Goal: Task Accomplishment & Management: Manage account settings

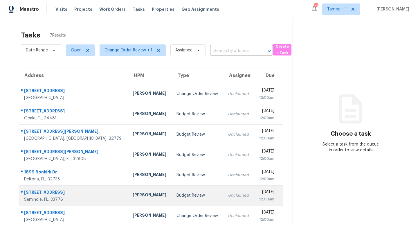
scroll to position [18, 0]
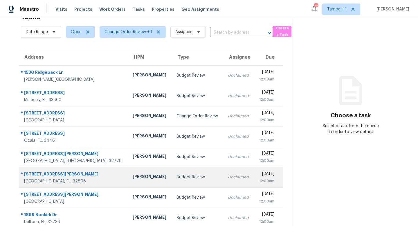
scroll to position [17, 0]
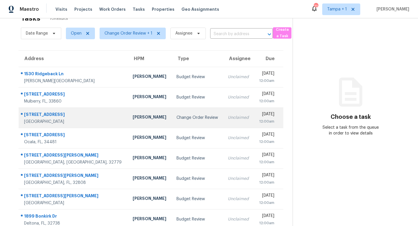
click at [176, 119] on div "Change Order Review" at bounding box center [197, 118] width 42 height 6
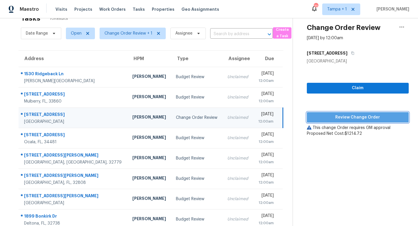
click at [351, 115] on span "Review Change Order" at bounding box center [357, 117] width 93 height 7
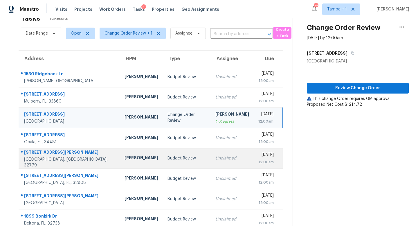
scroll to position [66, 0]
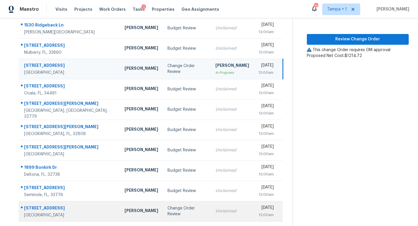
click at [215, 210] on div "Unclaimed" at bounding box center [232, 211] width 34 height 6
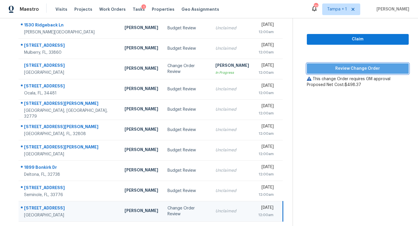
click at [360, 69] on span "Review Change Order" at bounding box center [357, 68] width 93 height 7
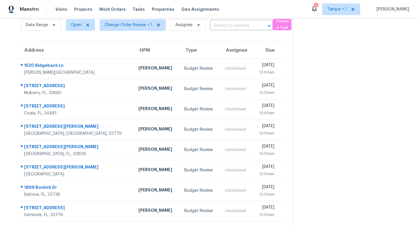
scroll to position [25, 0]
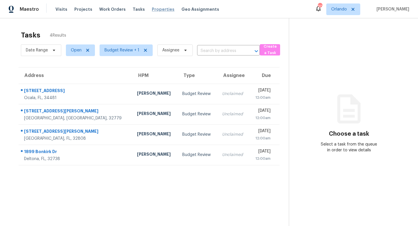
click at [156, 10] on span "Properties" at bounding box center [163, 9] width 23 height 6
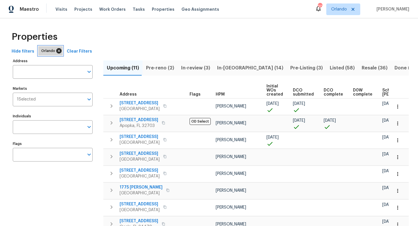
click at [56, 50] on icon at bounding box center [58, 50] width 5 height 5
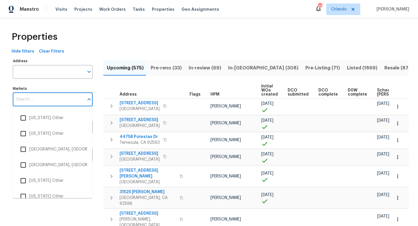
click at [43, 97] on input "Markets" at bounding box center [48, 100] width 71 height 14
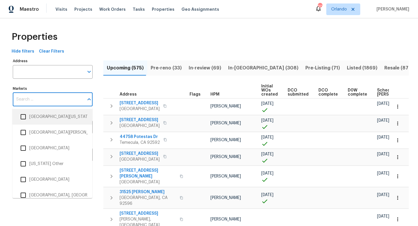
scroll to position [1840, 0]
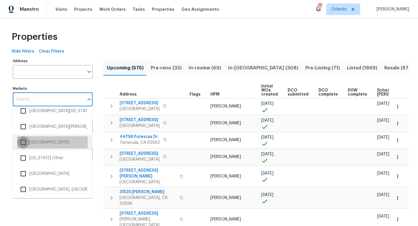
click at [24, 141] on input "checkbox" at bounding box center [23, 142] width 12 height 12
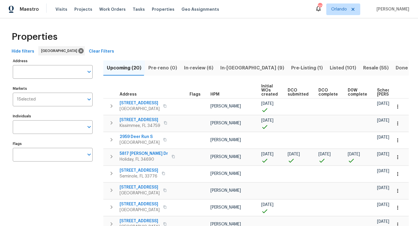
click at [229, 66] on span "In-reno (9)" at bounding box center [252, 68] width 64 height 8
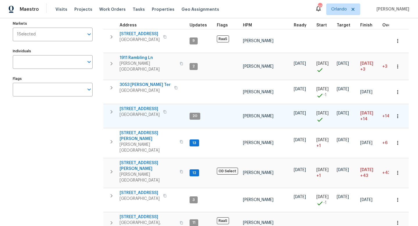
scroll to position [93, 0]
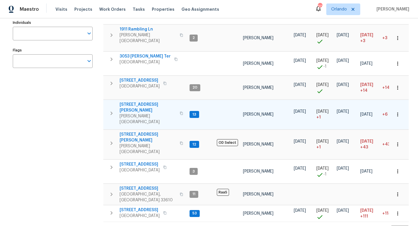
click at [126, 113] on span "Brandon, FL 33511" at bounding box center [148, 119] width 57 height 12
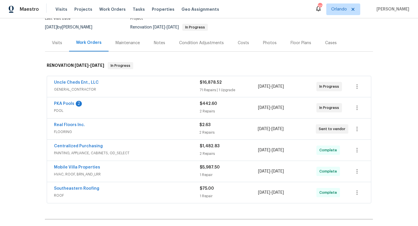
scroll to position [60, 0]
click at [144, 97] on div "PKA Pools 2 POOL $442.60 2 Repairs 9/17/2025 - 9/17/2025 In Progress" at bounding box center [209, 107] width 324 height 21
click at [68, 101] on link "PKA Pools" at bounding box center [64, 103] width 20 height 4
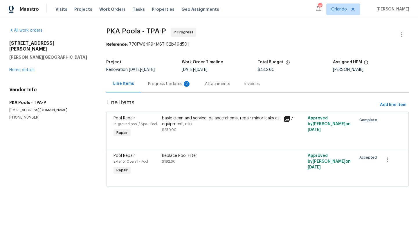
click at [164, 82] on div "Progress Updates 2" at bounding box center [169, 84] width 43 height 6
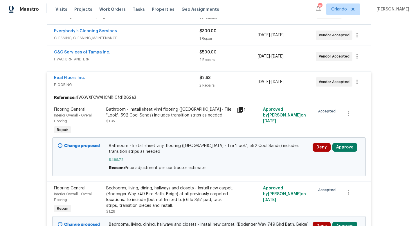
scroll to position [162, 0]
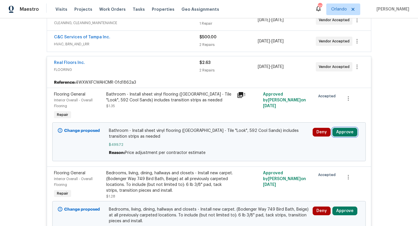
click at [345, 134] on button "Approve" at bounding box center [344, 132] width 25 height 9
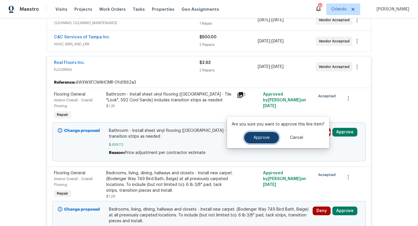
click at [265, 139] on span "Approve" at bounding box center [261, 137] width 16 height 4
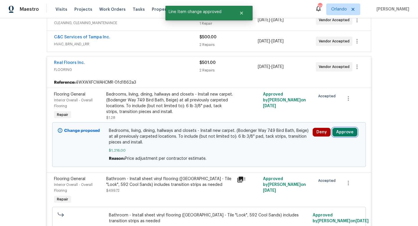
click at [344, 131] on button "Approve" at bounding box center [344, 132] width 25 height 9
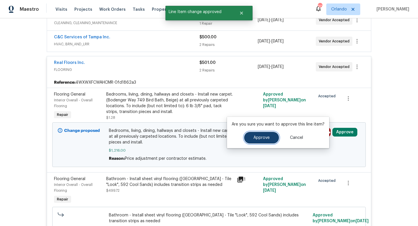
click at [260, 136] on span "Approve" at bounding box center [261, 137] width 16 height 4
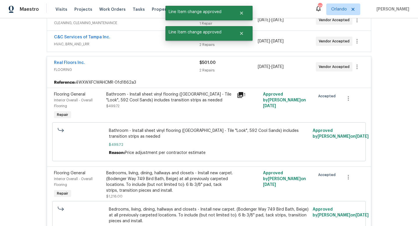
click at [178, 70] on span "FLOORING" at bounding box center [126, 70] width 145 height 6
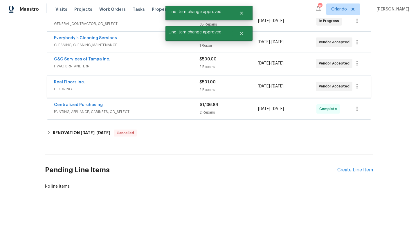
scroll to position [140, 0]
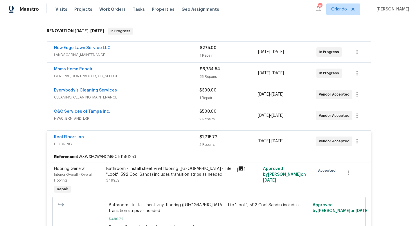
scroll to position [111, 0]
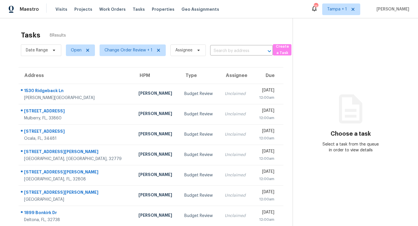
scroll to position [25, 0]
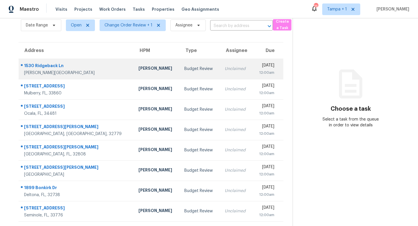
click at [184, 67] on div "Budget Review" at bounding box center [199, 69] width 31 height 6
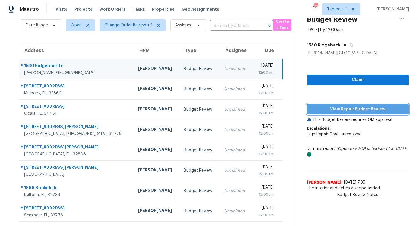
click at [353, 109] on span "View Repair Budget Review" at bounding box center [357, 109] width 93 height 7
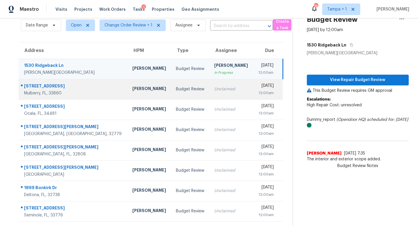
click at [171, 92] on td "Budget Review" at bounding box center [190, 89] width 38 height 20
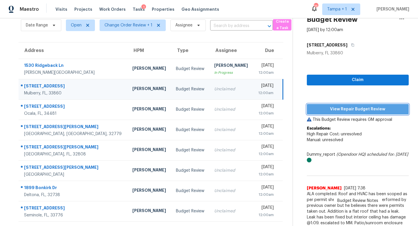
click at [348, 109] on span "View Repair Budget Review" at bounding box center [357, 109] width 93 height 7
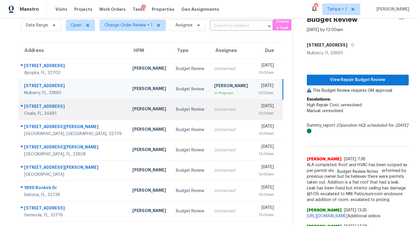
click at [209, 105] on td "Unclaimed" at bounding box center [231, 109] width 44 height 20
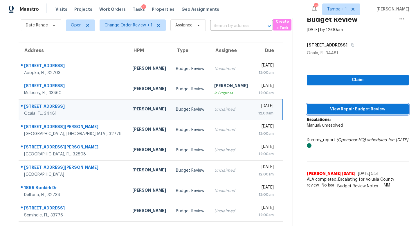
click at [338, 104] on button "View Repair Budget Review" at bounding box center [358, 109] width 102 height 11
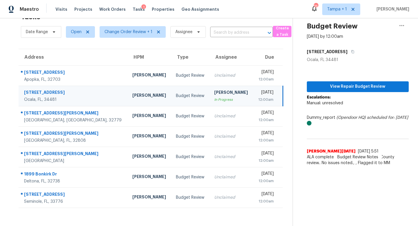
scroll to position [18, 0]
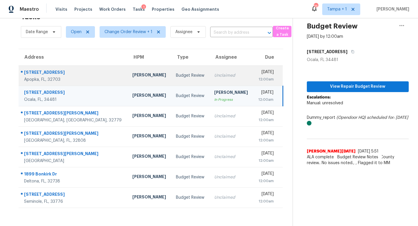
click at [209, 72] on td "Unclaimed" at bounding box center [231, 75] width 44 height 20
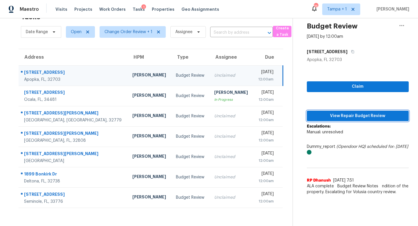
click at [352, 114] on span "View Repair Budget Review" at bounding box center [357, 115] width 93 height 7
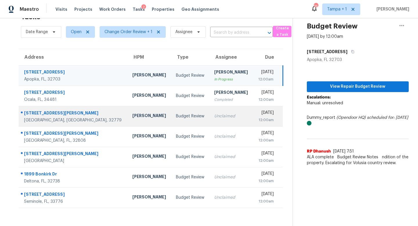
click at [214, 114] on div "Unclaimed" at bounding box center [231, 116] width 34 height 6
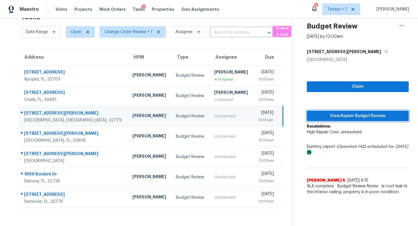
click at [350, 117] on span "View Repair Budget Review" at bounding box center [357, 115] width 93 height 7
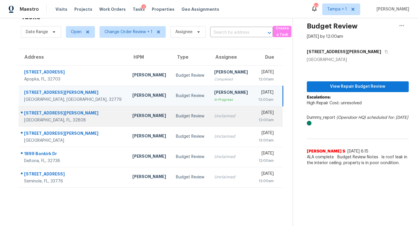
click at [179, 117] on td "Budget Review" at bounding box center [190, 116] width 38 height 20
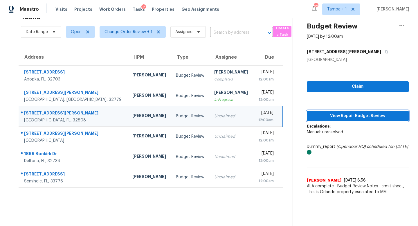
click at [345, 115] on span "View Repair Budget Review" at bounding box center [357, 115] width 93 height 7
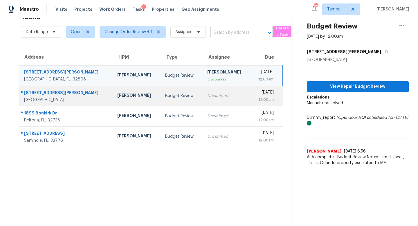
click at [207, 93] on td "Unclaimed" at bounding box center [227, 96] width 48 height 20
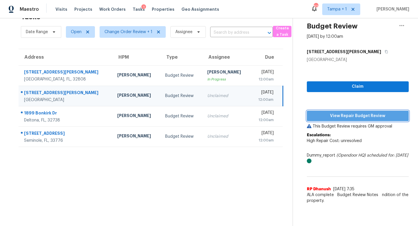
click at [355, 114] on span "View Repair Budget Review" at bounding box center [357, 115] width 93 height 7
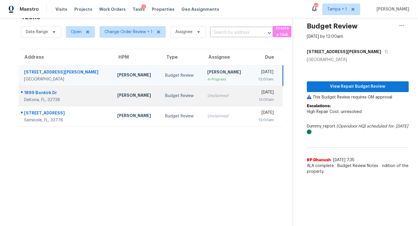
click at [207, 94] on div "Unclaimed" at bounding box center [226, 96] width 39 height 6
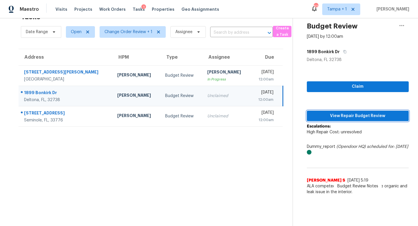
click at [342, 116] on span "View Repair Budget Review" at bounding box center [357, 115] width 93 height 7
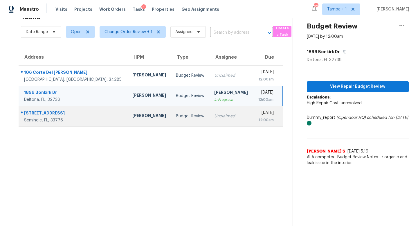
click at [214, 113] on div "Unclaimed" at bounding box center [231, 116] width 34 height 6
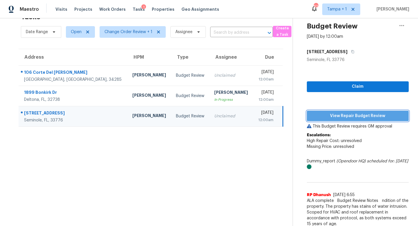
click at [355, 114] on span "View Repair Budget Review" at bounding box center [357, 115] width 93 height 7
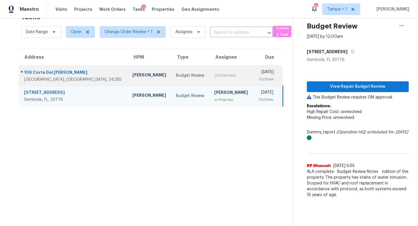
click at [171, 71] on td "Budget Review" at bounding box center [190, 75] width 38 height 20
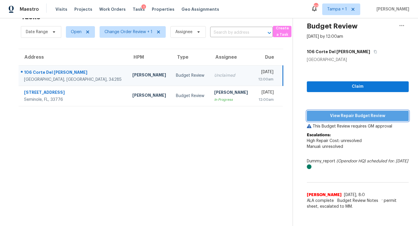
click at [348, 113] on span "View Repair Budget Review" at bounding box center [357, 115] width 93 height 7
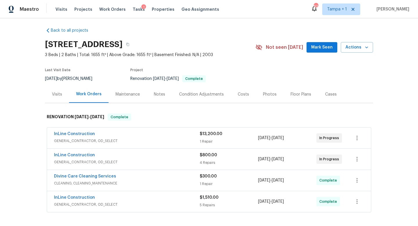
scroll to position [3, 0]
click at [163, 152] on div "InLine Construction" at bounding box center [127, 154] width 146 height 7
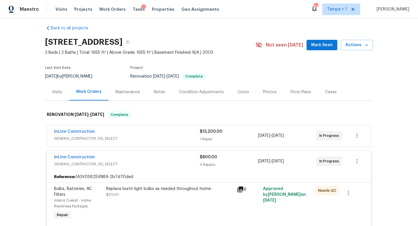
scroll to position [0, 0]
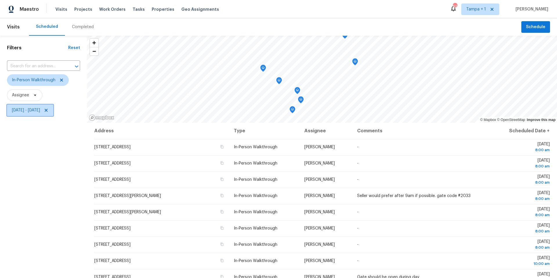
click at [40, 111] on span "Sat, Oct 04 - Mon, Oct 06" at bounding box center [26, 110] width 28 height 6
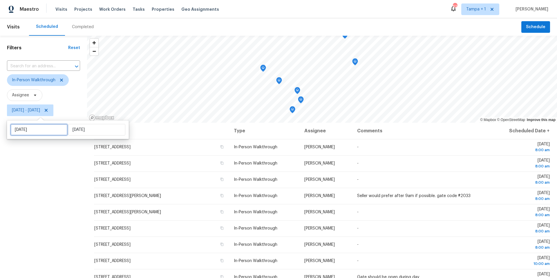
click at [38, 130] on input "Sat, Oct 04" at bounding box center [38, 130] width 57 height 12
select select "9"
select select "2025"
select select "10"
select select "2025"
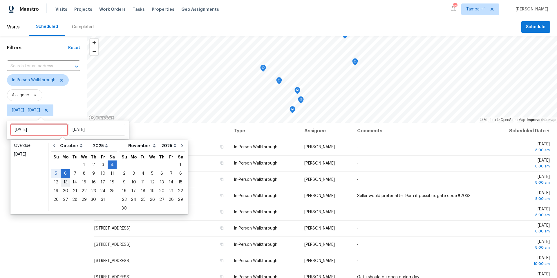
type input "Mon, Oct 13"
click at [74, 174] on div "7" at bounding box center [74, 173] width 9 height 8
type input "Tue, Oct 07"
type input "Mon, Oct 06"
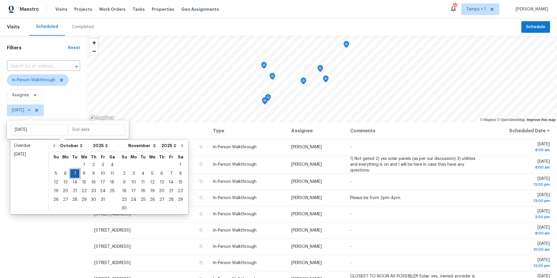
click at [74, 174] on div "7" at bounding box center [74, 173] width 9 height 8
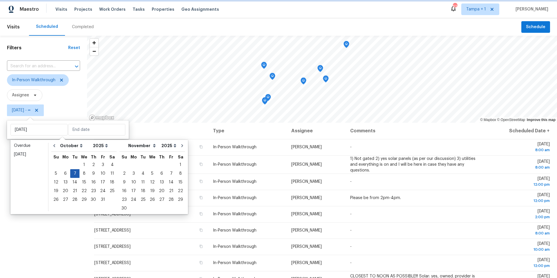
type input "Tue, Oct 07"
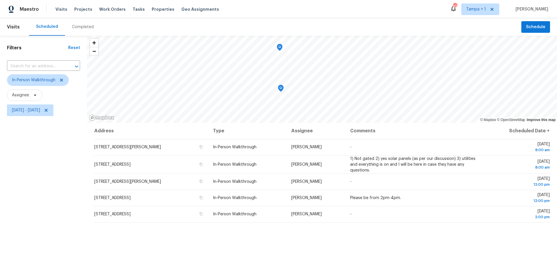
click at [29, 193] on div "Filters Reset ​ In-Person Walkthrough Assignee Tue, Oct 07 - Tue, Oct 07" at bounding box center [43, 190] width 87 height 309
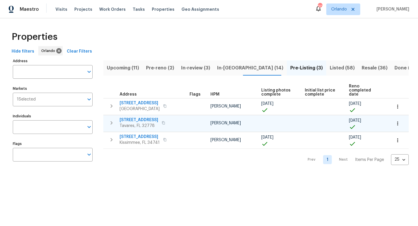
click at [112, 121] on icon "button" at bounding box center [112, 122] width 2 height 3
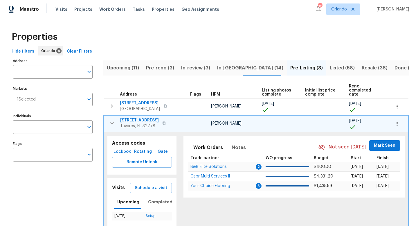
click at [156, 117] on span "2732 Boardwalk Way" at bounding box center [139, 120] width 39 height 6
click at [114, 120] on icon "button" at bounding box center [112, 123] width 7 height 7
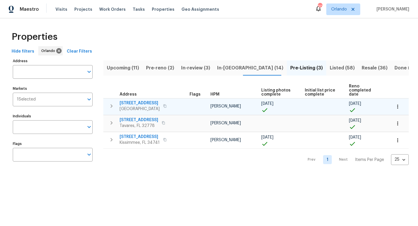
click at [111, 102] on icon "button" at bounding box center [111, 105] width 7 height 7
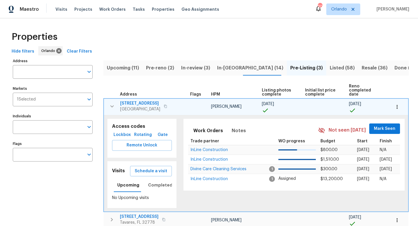
click at [146, 100] on span "105 Calabria Springs Cv" at bounding box center [140, 103] width 40 height 6
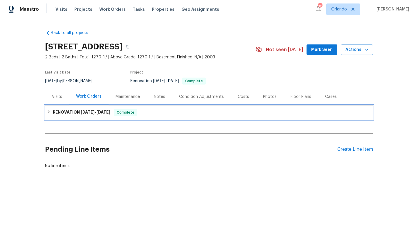
click at [97, 113] on span "9/26/25 - 10/26/25" at bounding box center [96, 112] width 30 height 4
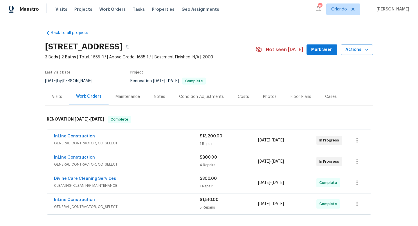
scroll to position [6, 0]
